Goal: Task Accomplishment & Management: Use online tool/utility

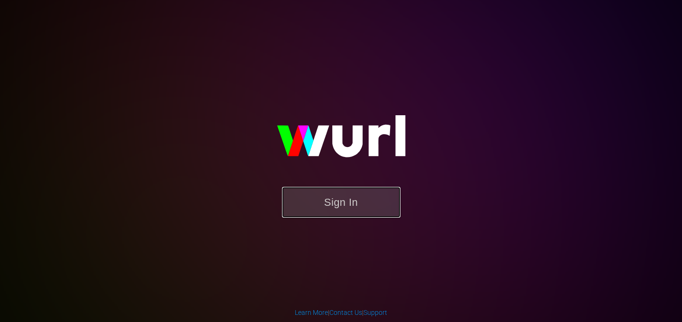
click at [311, 200] on button "Sign In" at bounding box center [341, 202] width 118 height 31
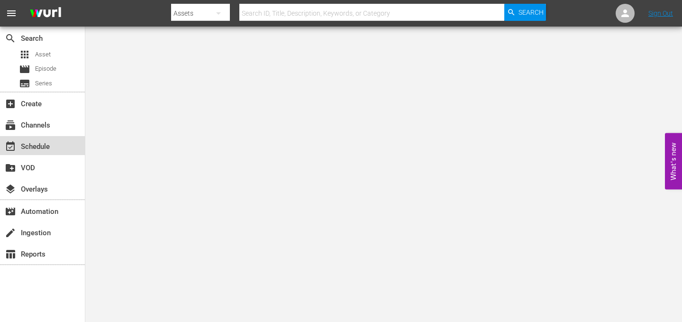
click at [31, 145] on div "event_available Schedule" at bounding box center [26, 145] width 53 height 9
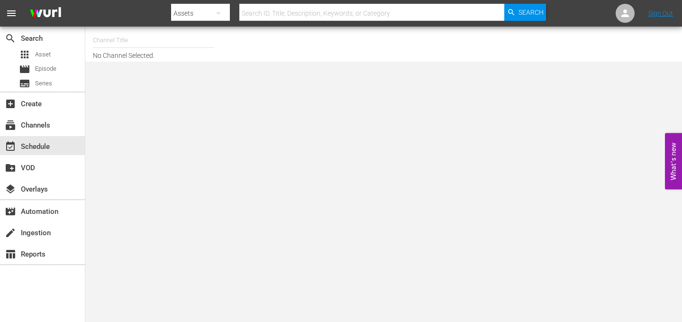
click at [131, 35] on input "text" at bounding box center [153, 40] width 121 height 23
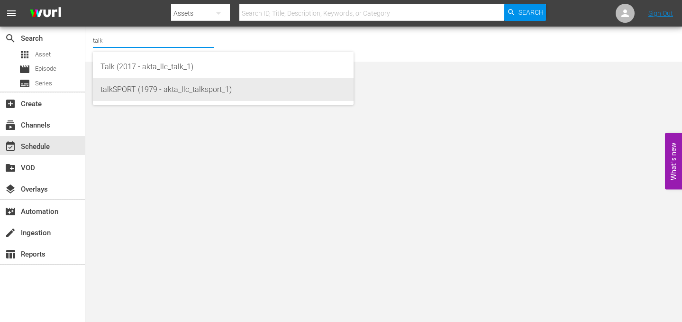
click at [134, 89] on div "talkSPORT (1979 - akta_llc_talksport_1)" at bounding box center [222, 89] width 245 height 23
type input "talkSPORT (1979 - akta_llc_talksport_1)"
